Goal: Task Accomplishment & Management: Manage account settings

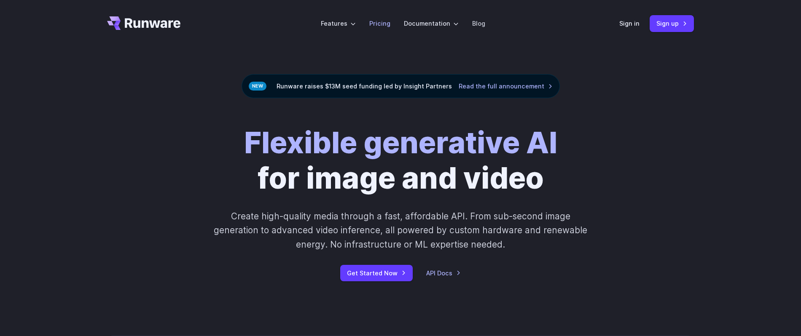
click at [375, 22] on link "Pricing" at bounding box center [379, 24] width 21 height 10
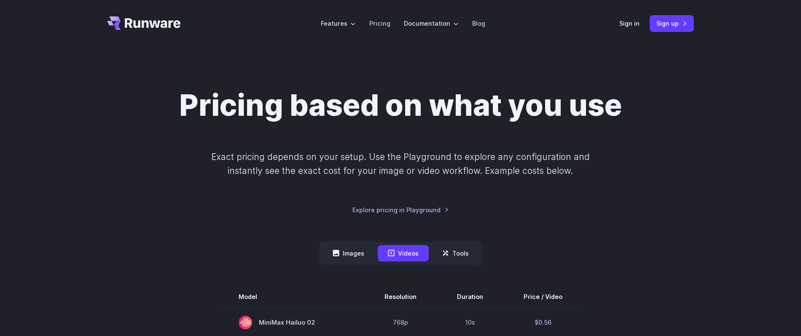
scroll to position [78, 0]
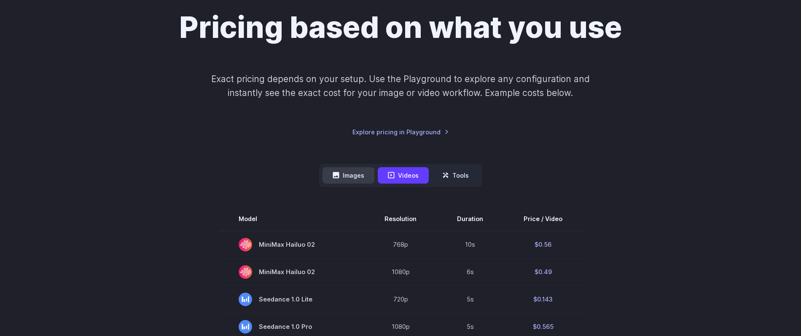
click at [351, 174] on button "Images" at bounding box center [348, 175] width 52 height 16
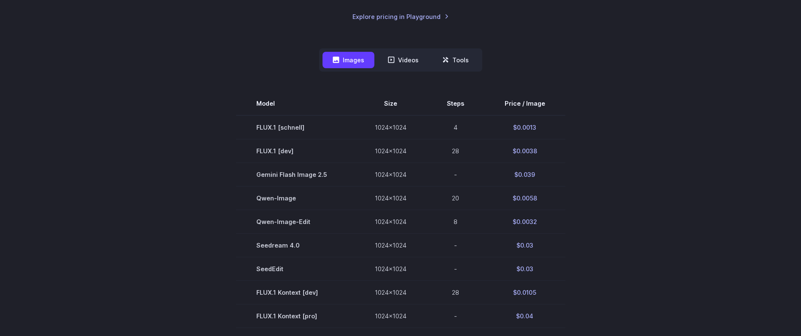
scroll to position [160, 0]
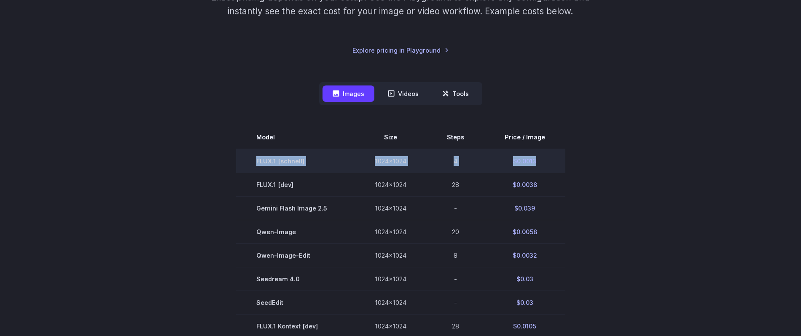
drag, startPoint x: 546, startPoint y: 162, endPoint x: 239, endPoint y: 160, distance: 307.2
click at [239, 160] on tr "FLUX.1 [schnell] 1024x1024 4 $0.0013" at bounding box center [400, 161] width 329 height 24
click at [239, 160] on td "FLUX.1 [schnell]" at bounding box center [295, 161] width 118 height 24
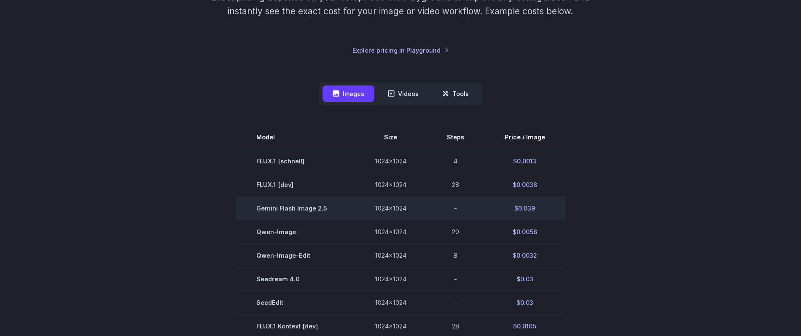
click at [518, 209] on td "$0.039" at bounding box center [524, 208] width 81 height 24
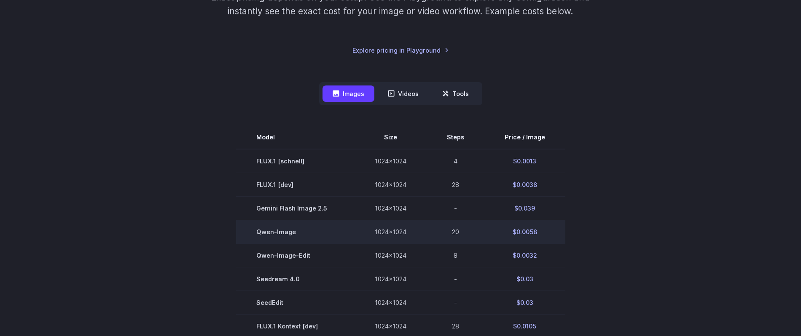
click at [523, 226] on td "$0.0058" at bounding box center [524, 232] width 81 height 24
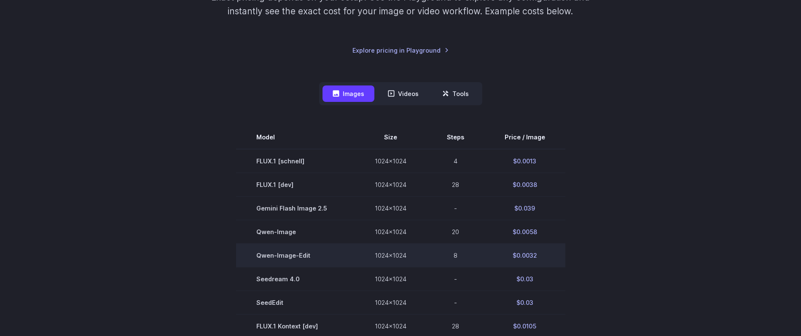
click at [519, 261] on td "$0.0032" at bounding box center [524, 256] width 81 height 24
click at [284, 258] on td "Qwen-Image-Edit" at bounding box center [295, 256] width 118 height 24
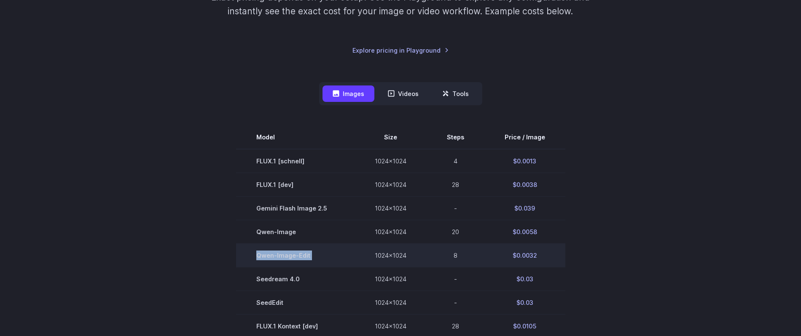
click at [284, 258] on td "Qwen-Image-Edit" at bounding box center [295, 256] width 118 height 24
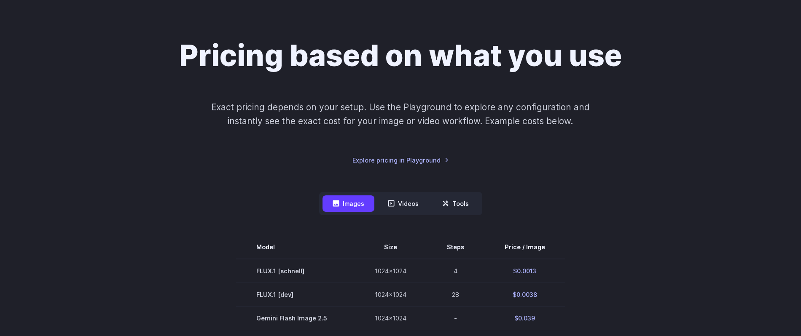
scroll to position [39, 0]
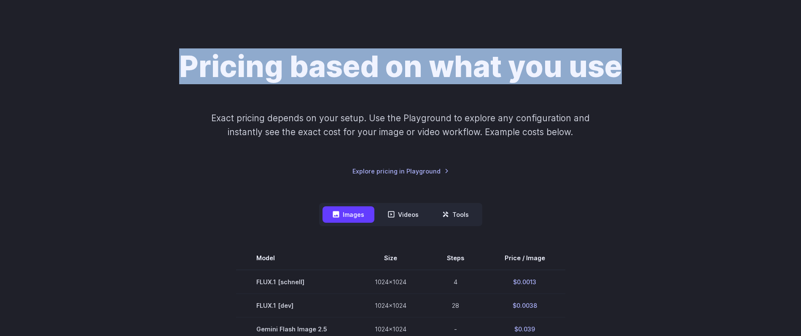
drag, startPoint x: 179, startPoint y: 72, endPoint x: 645, endPoint y: 74, distance: 465.7
click at [645, 74] on div "Pricing based on what you use Exact pricing depends on your setup. Use the Play…" at bounding box center [400, 112] width 587 height 127
click at [648, 87] on div "Pricing based on what you use Exact pricing depends on your setup. Use the Play…" at bounding box center [400, 112] width 587 height 127
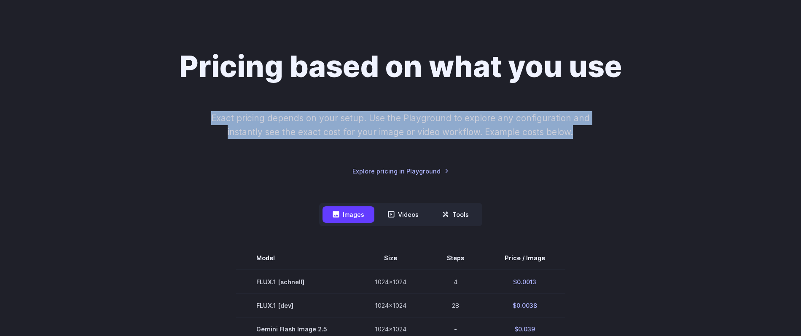
drag, startPoint x: 213, startPoint y: 118, endPoint x: 598, endPoint y: 131, distance: 385.8
click at [598, 131] on p "Exact pricing depends on your setup. Use the Playground to explore any configur…" at bounding box center [400, 125] width 410 height 28
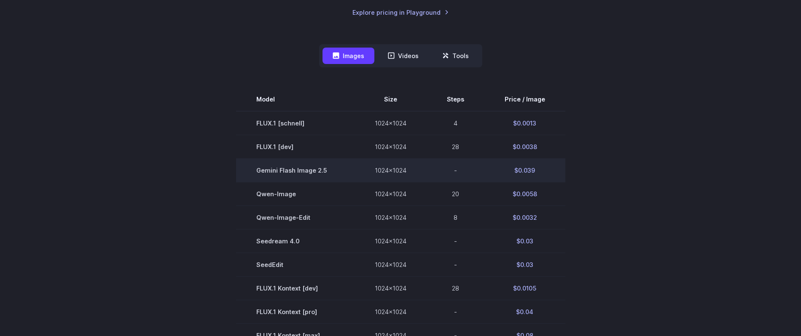
scroll to position [208, 0]
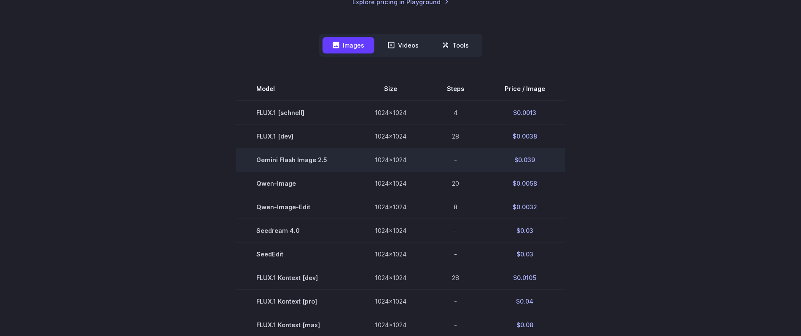
click at [283, 158] on span "Gemini Flash Image 2.5" at bounding box center [295, 160] width 78 height 10
click at [525, 160] on td "$0.039" at bounding box center [524, 160] width 81 height 24
click at [306, 160] on span "Gemini Flash Image 2.5" at bounding box center [295, 160] width 78 height 10
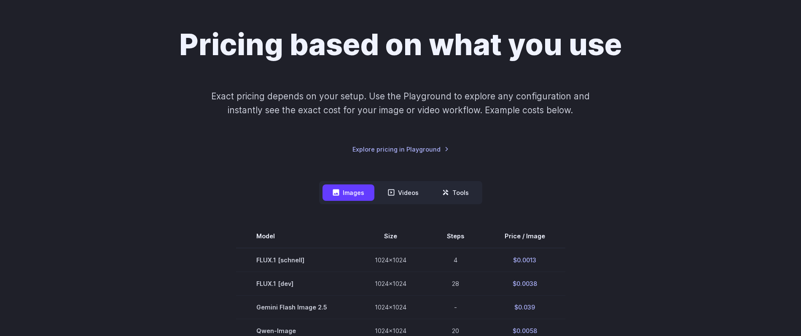
scroll to position [0, 0]
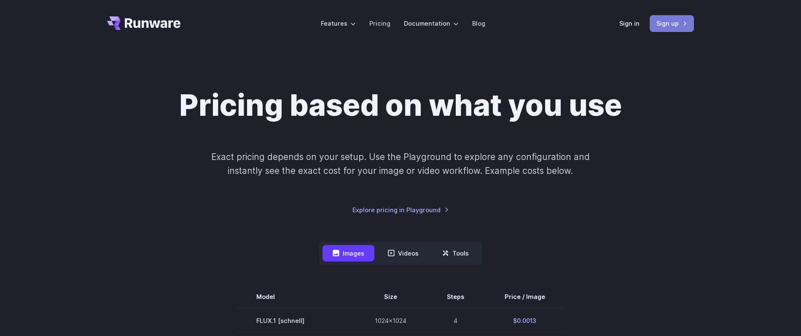
click at [672, 24] on link "Sign up" at bounding box center [671, 23] width 44 height 16
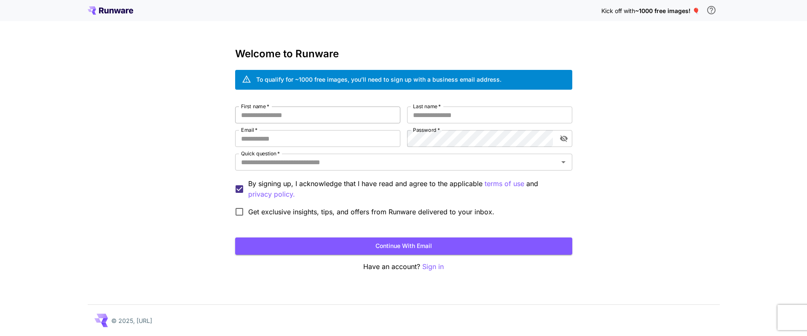
click at [322, 115] on input "First name   *" at bounding box center [317, 115] width 165 height 17
type input "******"
type input "*******"
type input "*"
type input "**********"
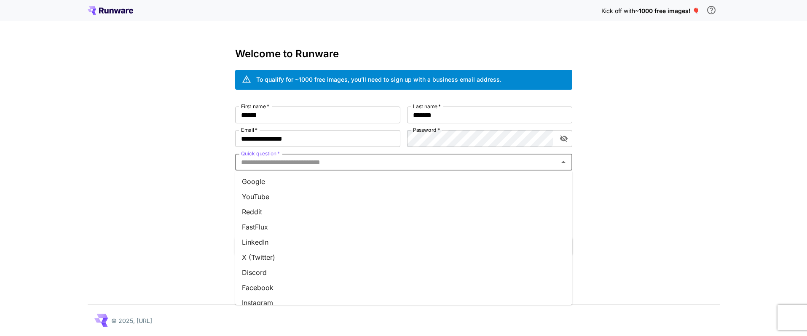
click at [354, 162] on input "Quick question   *" at bounding box center [397, 162] width 318 height 12
click at [322, 177] on li "Google" at bounding box center [403, 181] width 337 height 15
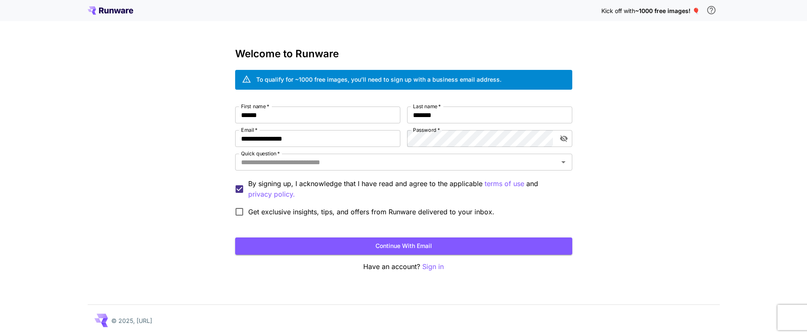
type input "******"
click at [152, 167] on div "**********" at bounding box center [403, 168] width 807 height 336
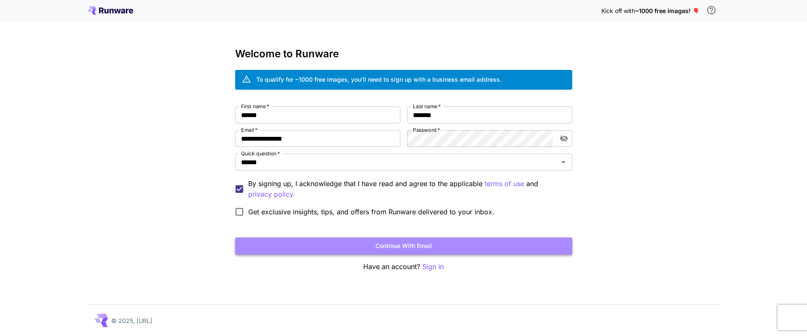
click at [351, 243] on button "Continue with email" at bounding box center [403, 246] width 337 height 17
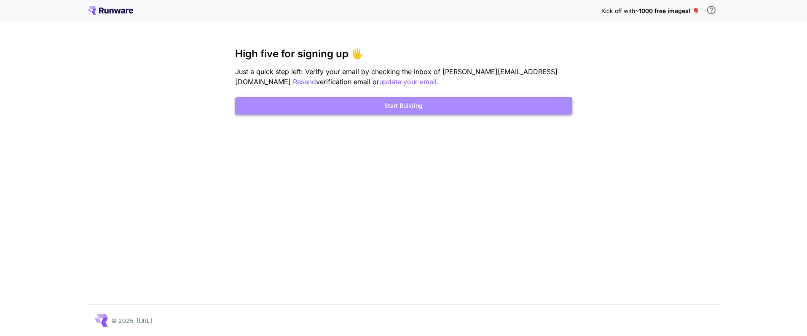
click at [450, 106] on button "Start Building" at bounding box center [403, 105] width 337 height 17
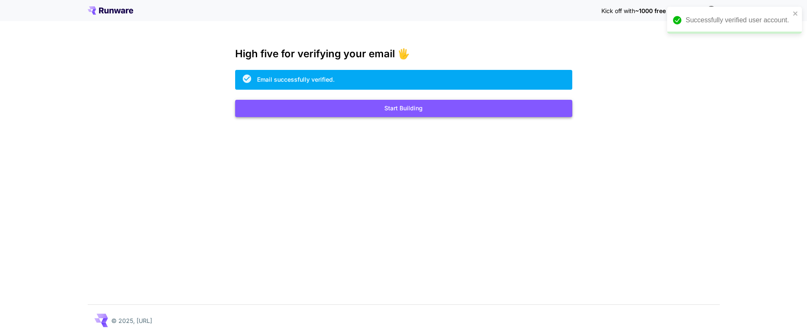
click at [422, 105] on button "Start Building" at bounding box center [403, 108] width 337 height 17
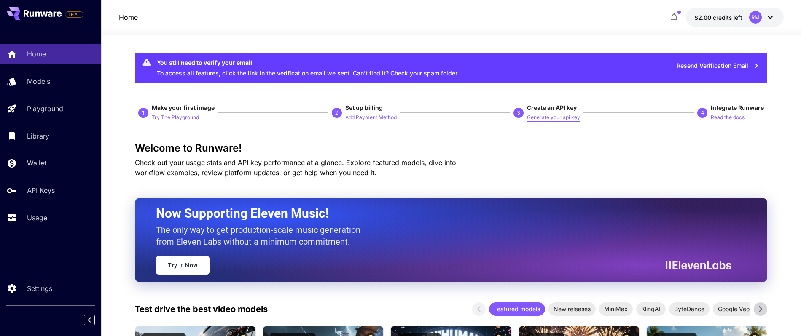
click at [546, 116] on p "Generate your api key" at bounding box center [553, 118] width 53 height 8
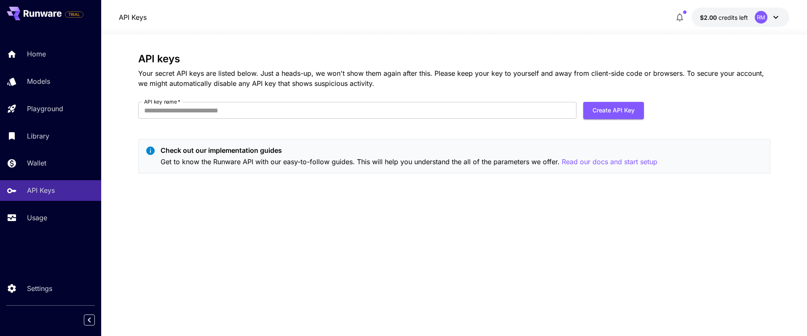
click at [258, 91] on div "API keys Your secret API keys are listed below. Just a heads-up, we won't show …" at bounding box center [454, 116] width 632 height 127
click at [257, 106] on input "API key name   *" at bounding box center [357, 110] width 438 height 17
type input "**********"
click at [393, 95] on div "**********" at bounding box center [454, 116] width 632 height 127
click at [603, 109] on button "Create API Key" at bounding box center [613, 110] width 61 height 17
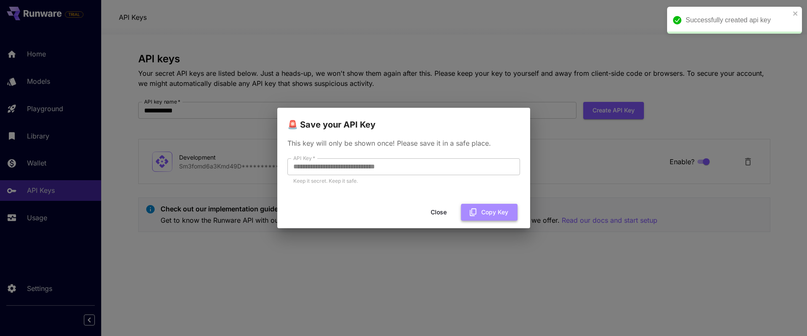
click at [483, 213] on button "Copy Key" at bounding box center [489, 212] width 56 height 17
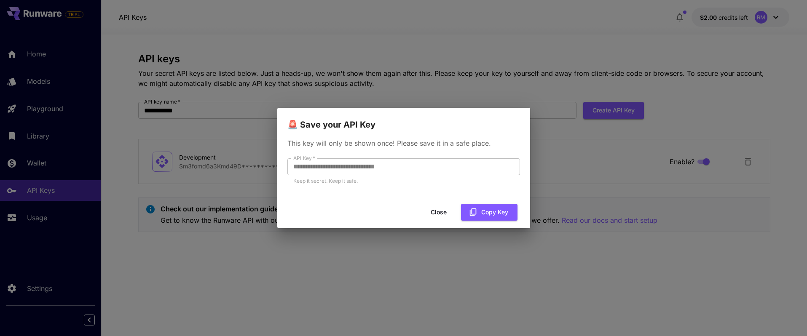
click at [444, 212] on button "Close" at bounding box center [439, 212] width 38 height 17
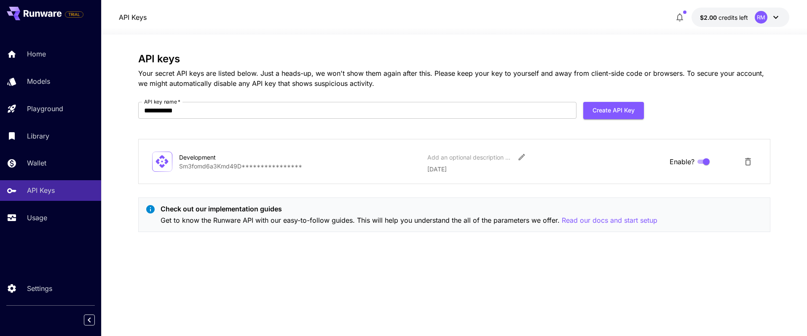
click at [247, 207] on p "Check out our implementation guides" at bounding box center [409, 209] width 497 height 10
click at [240, 217] on p "Get to know the Runware API with our easy-to-follow guides. This will help you …" at bounding box center [409, 220] width 497 height 11
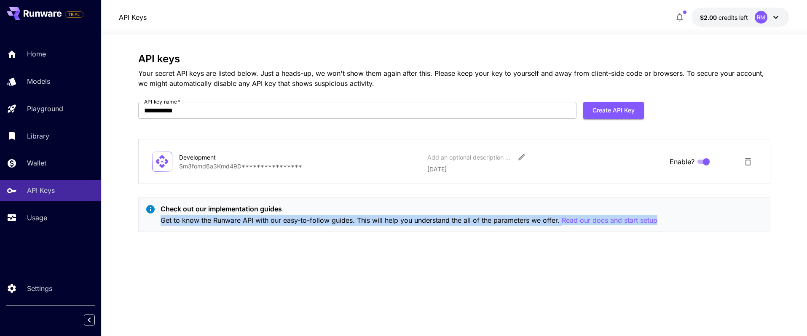
click at [240, 217] on p "Get to know the Runware API with our easy-to-follow guides. This will help you …" at bounding box center [409, 220] width 497 height 11
click at [438, 240] on div "**********" at bounding box center [454, 185] width 632 height 265
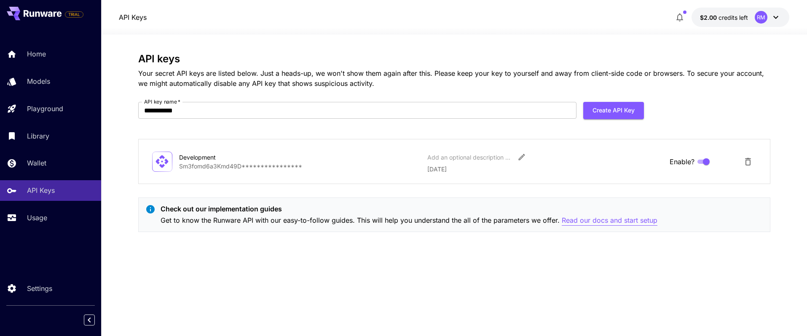
click at [597, 220] on p "Read our docs and start setup" at bounding box center [610, 220] width 96 height 11
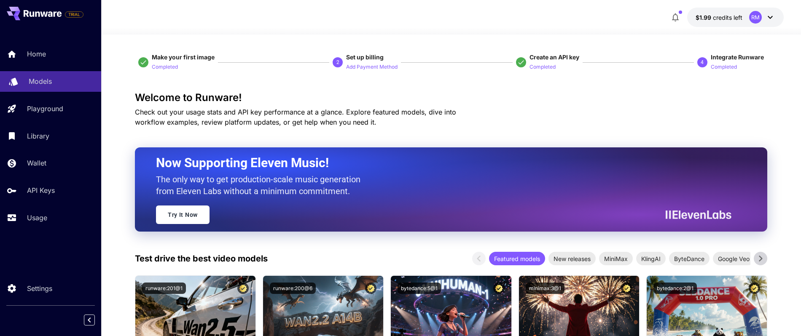
click at [48, 82] on p "Models" at bounding box center [40, 81] width 23 height 10
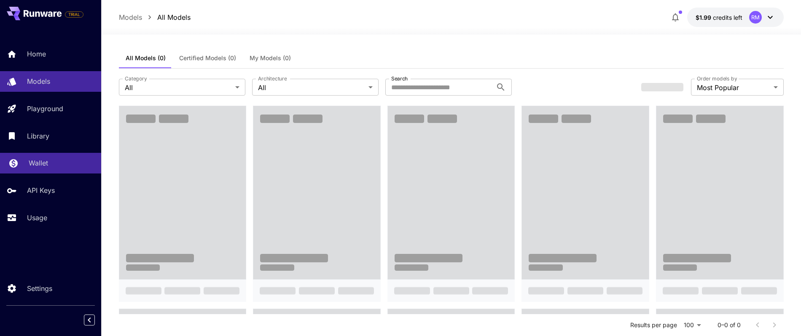
click at [39, 167] on p "Wallet" at bounding box center [38, 163] width 19 height 10
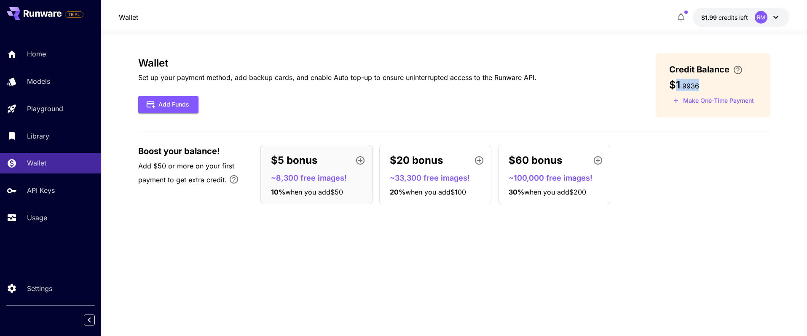
drag, startPoint x: 676, startPoint y: 83, endPoint x: 707, endPoint y: 83, distance: 30.8
click at [707, 83] on div "$1 . 9936" at bounding box center [713, 85] width 88 height 12
click at [707, 82] on div "$1 . 9936" at bounding box center [713, 85] width 88 height 12
click at [726, 19] on span "credits left" at bounding box center [732, 17] width 29 height 7
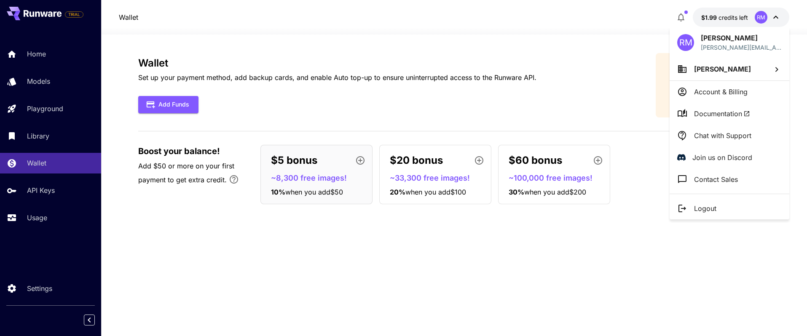
click at [726, 19] on div at bounding box center [403, 168] width 807 height 336
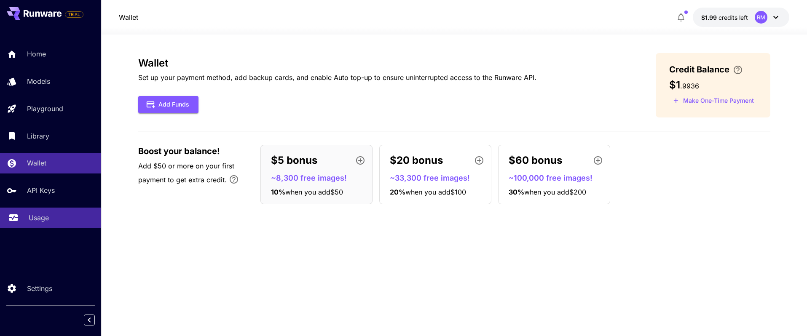
click at [48, 223] on link "Usage" at bounding box center [50, 218] width 101 height 21
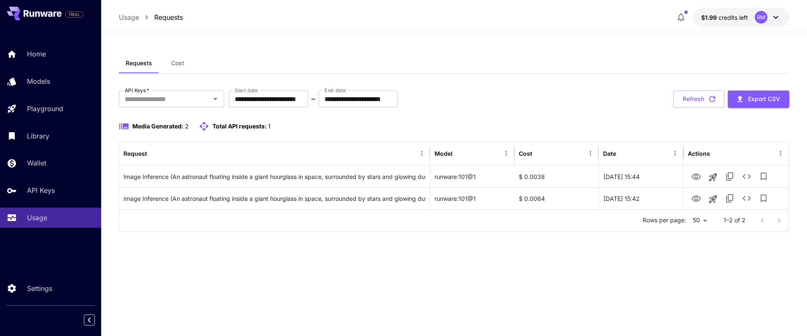
click at [187, 66] on button "Cost" at bounding box center [178, 63] width 38 height 20
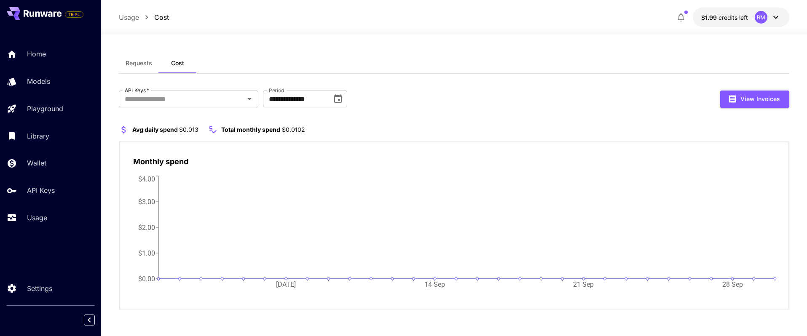
click at [147, 66] on span "Requests" at bounding box center [139, 63] width 27 height 8
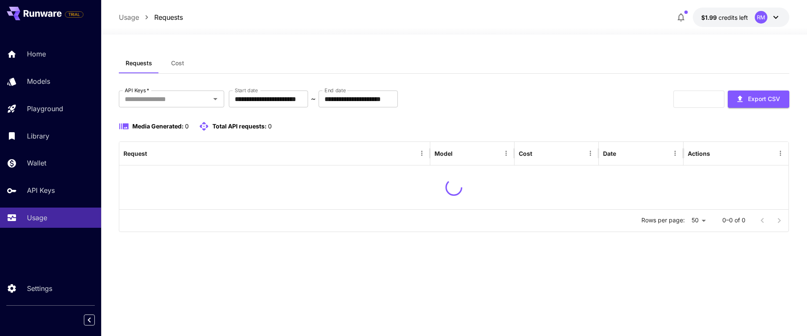
click at [285, 53] on div "Requests Cost" at bounding box center [454, 63] width 670 height 21
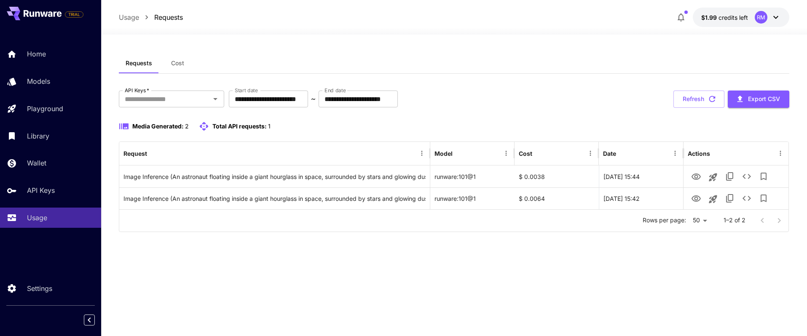
click at [438, 56] on div "Requests Cost" at bounding box center [454, 63] width 670 height 21
